Goal: Transaction & Acquisition: Subscribe to service/newsletter

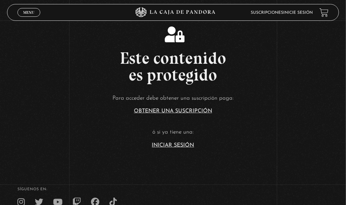
click at [184, 141] on article "Para acceder debe obtener una suscripción paga: Obtener una suscripción ó si ya…" at bounding box center [173, 120] width 346 height 55
click at [182, 143] on link "Iniciar Sesión" at bounding box center [173, 145] width 42 height 5
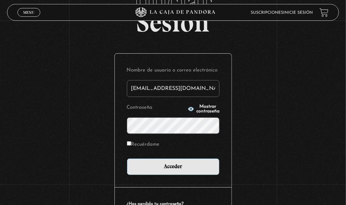
scroll to position [70, 0]
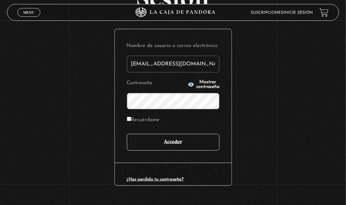
type input "imararo19@hotmail.com"
click at [174, 143] on input "Acceder" at bounding box center [173, 142] width 93 height 17
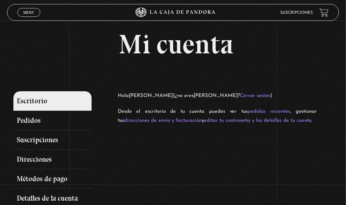
click at [283, 13] on link "Suscripciones" at bounding box center [296, 13] width 33 height 4
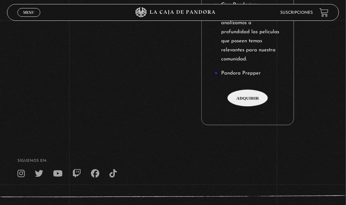
scroll to position [978, 0]
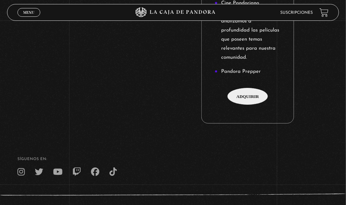
click at [236, 90] on span "Adquirir" at bounding box center [248, 96] width 40 height 17
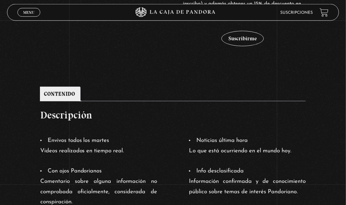
scroll to position [244, 0]
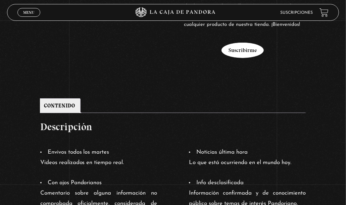
click at [243, 47] on button "Suscribirme" at bounding box center [243, 50] width 42 height 15
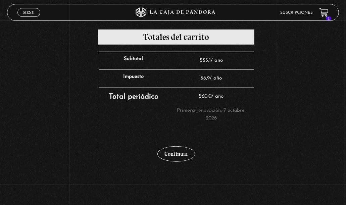
scroll to position [279, 0]
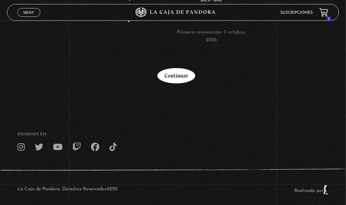
click at [185, 79] on link "Continuar" at bounding box center [176, 75] width 38 height 15
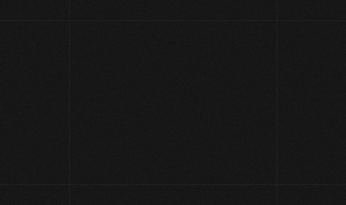
select select "CR-A"
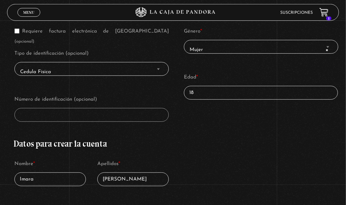
scroll to position [140, 0]
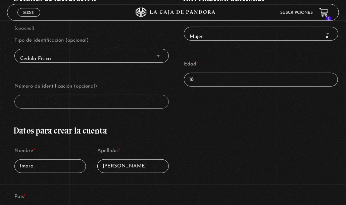
click at [114, 84] on p "Número de identificación (opcional)" at bounding box center [91, 95] width 156 height 29
click at [15, 97] on span "Finalizar compra" at bounding box center [91, 102] width 154 height 14
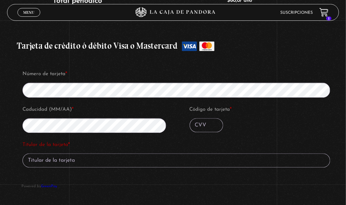
scroll to position [594, 0]
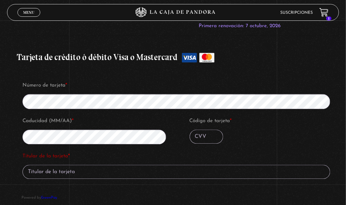
click at [201, 118] on p "Código de tarjeta *" at bounding box center [263, 130] width 148 height 30
click at [202, 130] on input "Código de tarjeta *" at bounding box center [207, 137] width 34 height 14
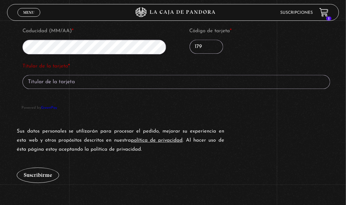
scroll to position [698, 0]
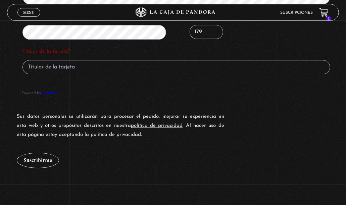
type input "179"
click at [200, 63] on input "Titular de la tarjeta *" at bounding box center [175, 67] width 307 height 14
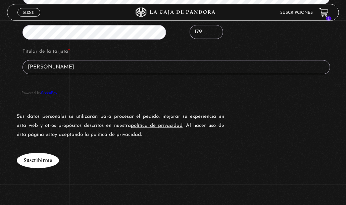
type input "IMARA ORTUNO RAMIREZ"
click at [24, 153] on button "Suscribirme" at bounding box center [38, 160] width 42 height 15
type button "Suscribirme"
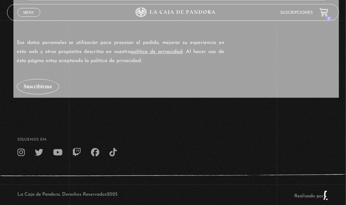
scroll to position [774, 0]
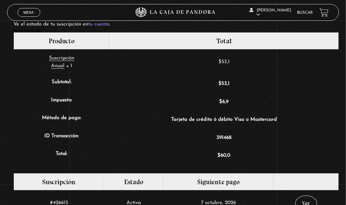
scroll to position [175, 0]
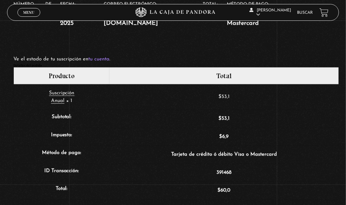
click at [25, 13] on span "Menu" at bounding box center [28, 12] width 11 height 4
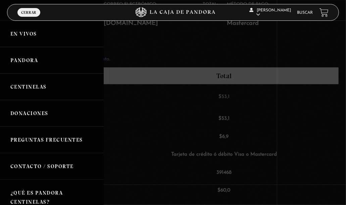
click at [32, 35] on link "En vivos" at bounding box center [52, 33] width 104 height 27
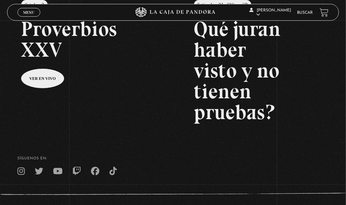
scroll to position [139, 0]
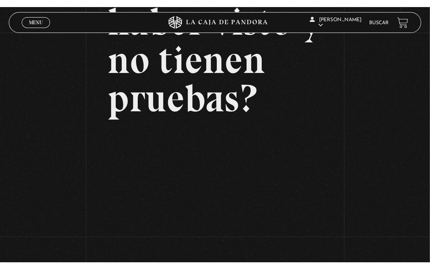
scroll to position [105, 0]
